Goal: Task Accomplishment & Management: Manage account settings

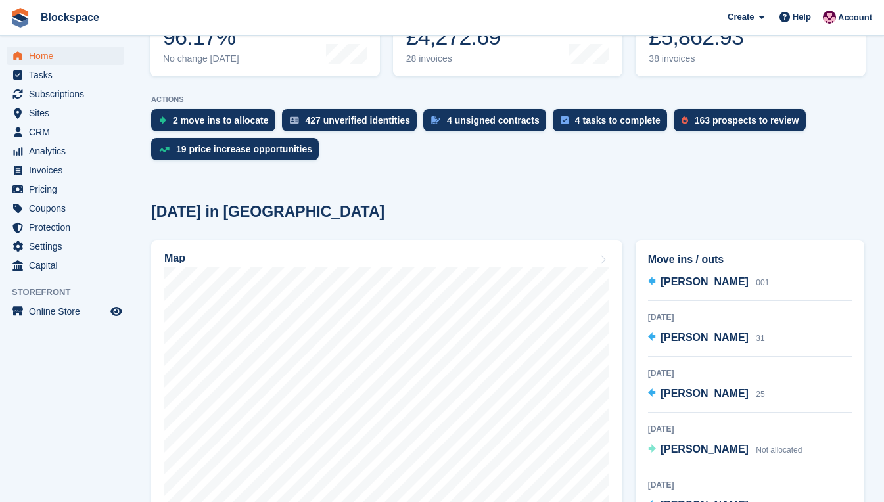
scroll to position [328, 0]
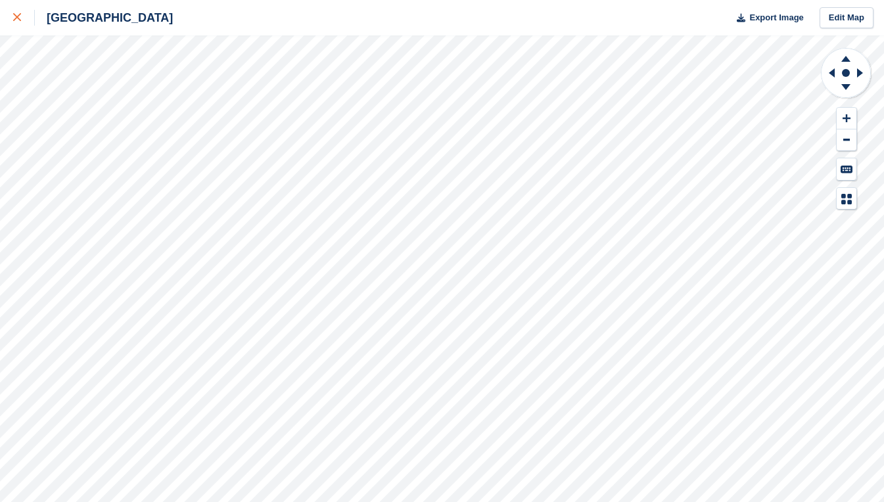
click at [17, 19] on icon at bounding box center [17, 17] width 8 height 8
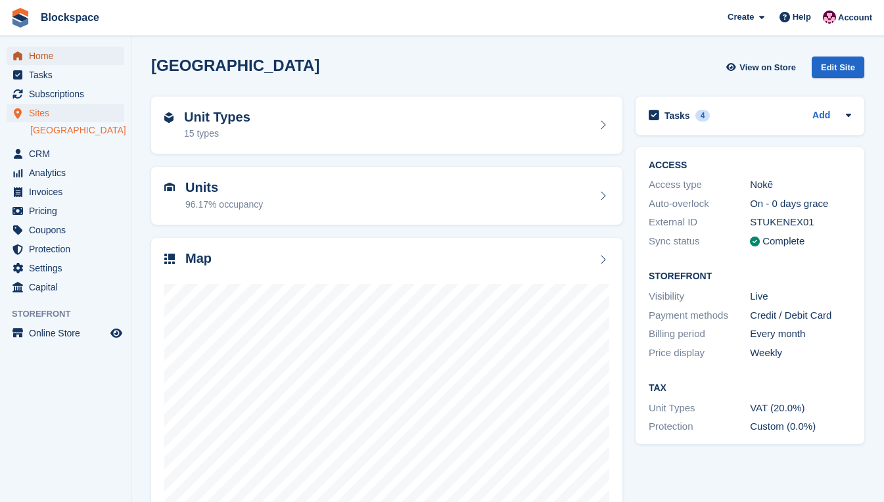
click at [57, 58] on span "Home" at bounding box center [68, 56] width 79 height 18
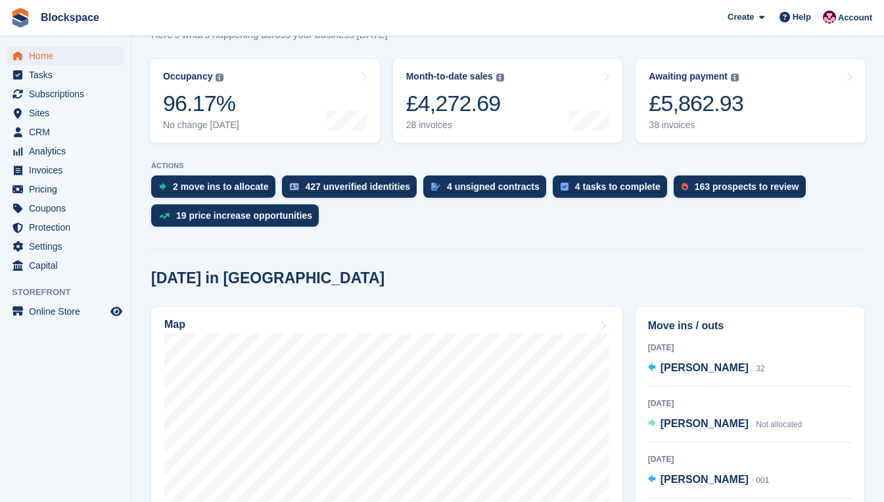
scroll to position [197, 0]
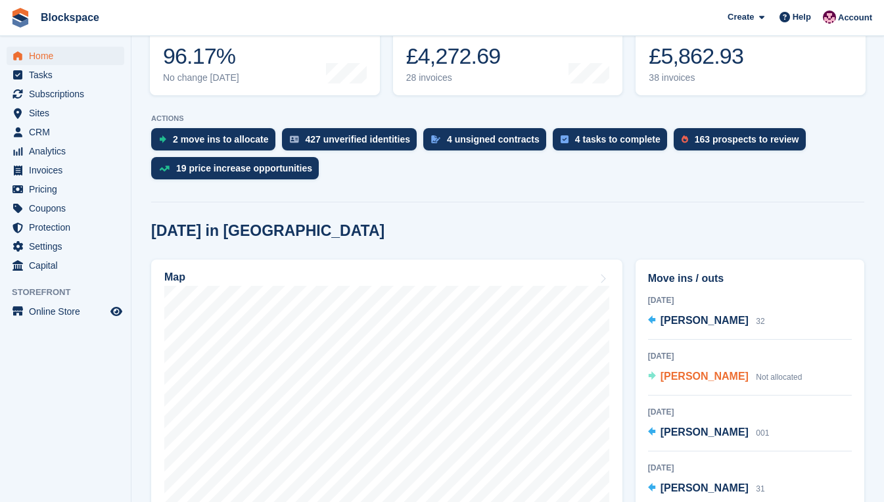
click at [696, 378] on span "David Broomfield" at bounding box center [704, 375] width 88 height 11
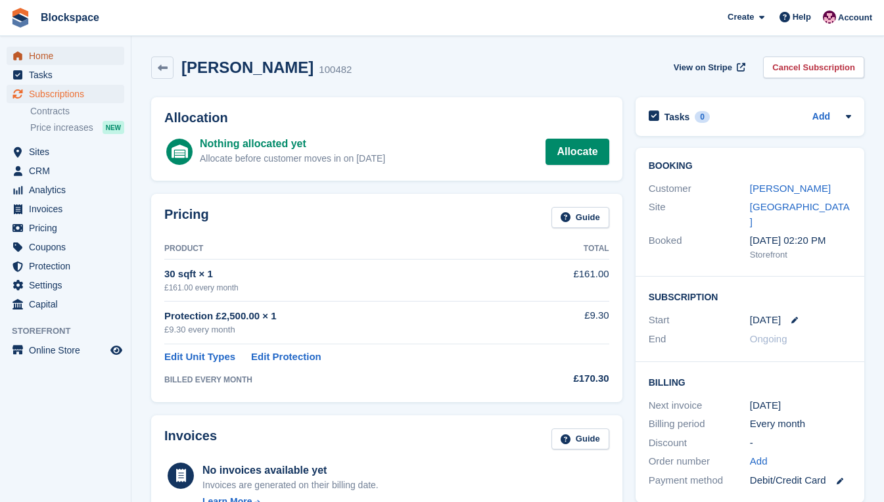
click at [53, 58] on span "Home" at bounding box center [68, 56] width 79 height 18
